Goal: Transaction & Acquisition: Book appointment/travel/reservation

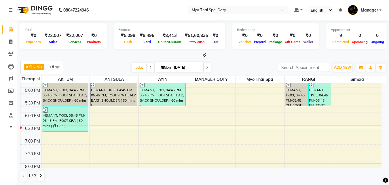
scroll to position [216, 0]
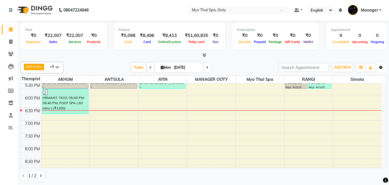
click at [380, 67] on icon "button" at bounding box center [380, 67] width 3 height 3
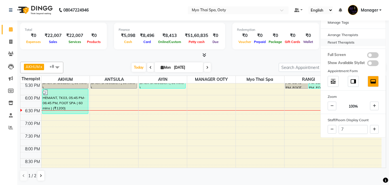
click at [335, 41] on div "Reset Therapists" at bounding box center [353, 42] width 65 height 7
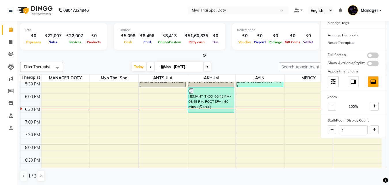
click at [295, 113] on div "9:00 AM 9:30 AM 10:00 AM 10:30 AM 11:00 AM 11:30 AM 12:00 PM 12:30 PM 1:00 PM 1…" at bounding box center [200, 30] width 361 height 329
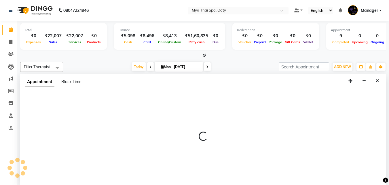
select select "86044"
select select "1125"
select select "tentative"
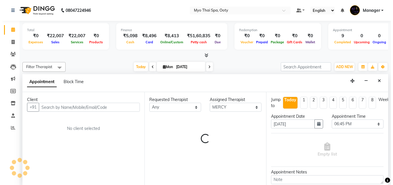
scroll to position [0, 0]
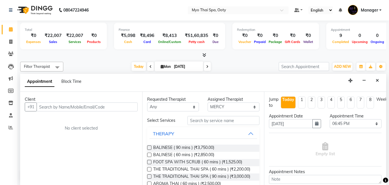
click at [114, 102] on div "Client" at bounding box center [81, 99] width 113 height 6
click at [114, 109] on input "text" at bounding box center [87, 106] width 101 height 9
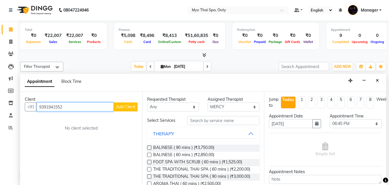
type input "9391941552"
click at [122, 104] on span "Add Client" at bounding box center [125, 106] width 19 height 5
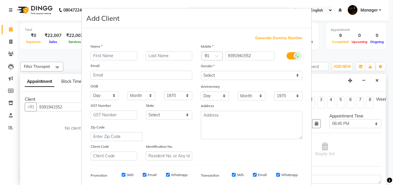
click at [93, 53] on input "text" at bounding box center [114, 55] width 47 height 9
type input "[PERSON_NAME]"
click at [211, 72] on select "Select [DEMOGRAPHIC_DATA] [DEMOGRAPHIC_DATA] Other Prefer Not To Say" at bounding box center [252, 75] width 102 height 9
select select "[DEMOGRAPHIC_DATA]"
click at [201, 71] on select "Select [DEMOGRAPHIC_DATA] [DEMOGRAPHIC_DATA] Other Prefer Not To Say" at bounding box center [252, 75] width 102 height 9
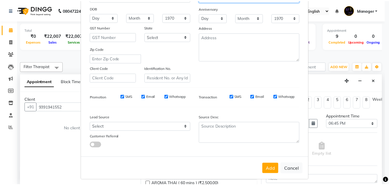
scroll to position [81, 0]
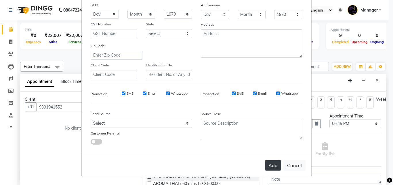
click at [275, 168] on button "Add" at bounding box center [273, 165] width 16 height 10
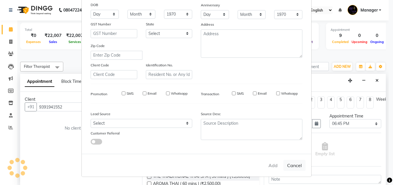
select select
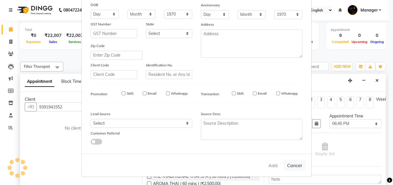
select select
checkbox input "false"
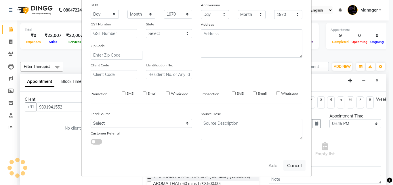
checkbox input "false"
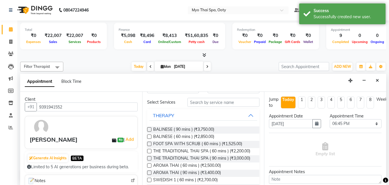
scroll to position [86, 0]
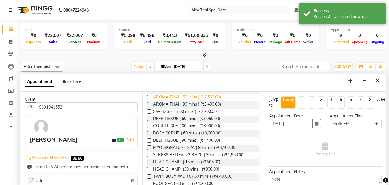
click at [178, 101] on span "AROMA THAI ( 60 mins ) (₹2,500.00)" at bounding box center [187, 97] width 68 height 7
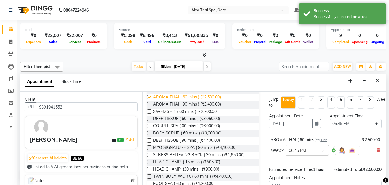
checkbox input "false"
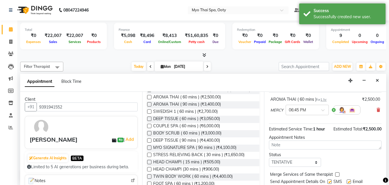
scroll to position [63, 0]
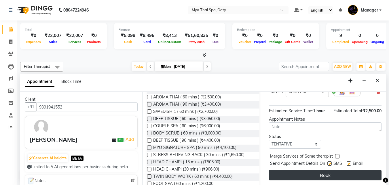
click at [308, 173] on button "Book" at bounding box center [325, 175] width 113 height 10
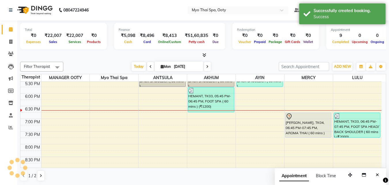
scroll to position [0, 0]
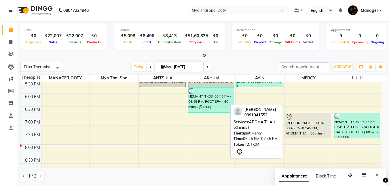
click at [316, 131] on div "[PERSON_NAME], TK04, 06:45 PM-07:45 PM, AROMA THAI ( 60 mins )" at bounding box center [308, 125] width 46 height 24
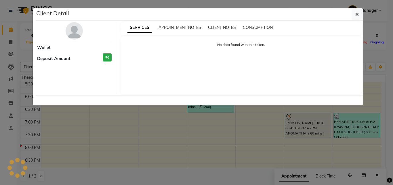
select select "7"
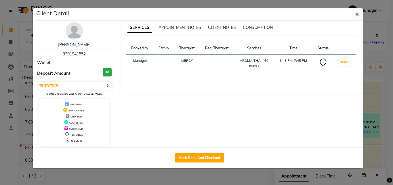
click at [207, 164] on div "Mark Done And Checkout" at bounding box center [200, 157] width 328 height 21
click at [207, 159] on button "Mark Done And Checkout" at bounding box center [199, 157] width 49 height 9
select select "service"
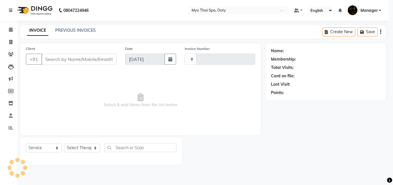
type input "0871"
select select "558"
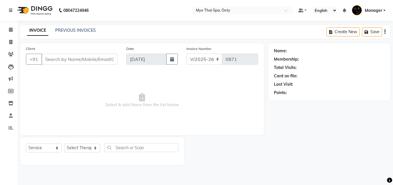
select select "V"
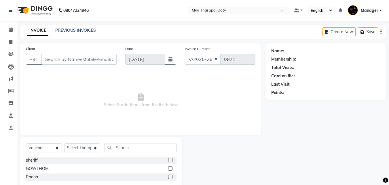
type input "9391941552"
select select "86044"
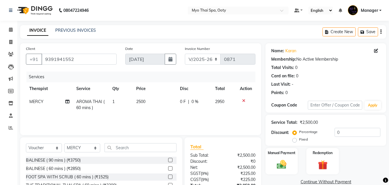
scroll to position [46, 0]
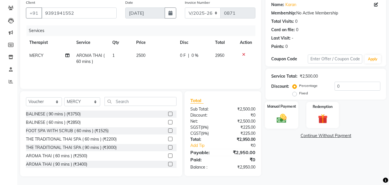
click at [291, 114] on div "Manual Payment" at bounding box center [282, 114] width 34 height 27
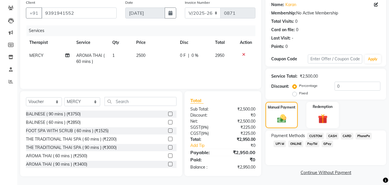
click at [332, 135] on span "CASH" at bounding box center [332, 135] width 12 height 7
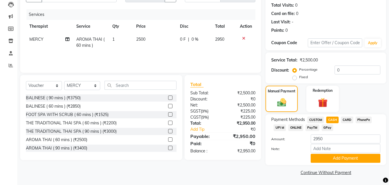
scroll to position [63, 0]
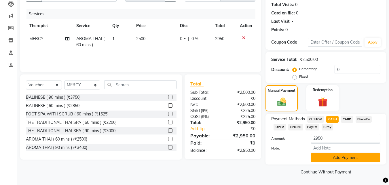
click at [340, 155] on button "Add Payment" at bounding box center [346, 157] width 70 height 9
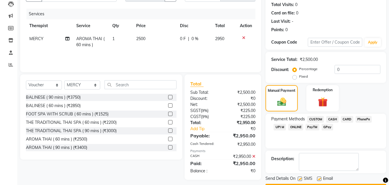
scroll to position [79, 0]
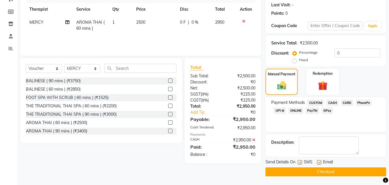
click at [292, 168] on button "Checkout" at bounding box center [326, 171] width 121 height 9
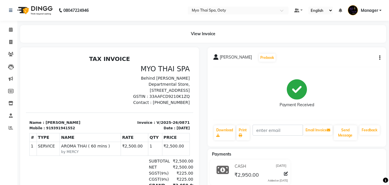
scroll to position [5, 0]
click at [12, 29] on icon at bounding box center [11, 29] width 4 height 4
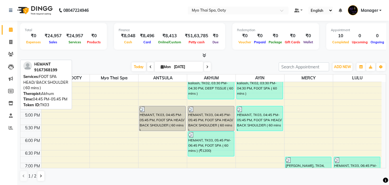
scroll to position [173, 0]
